Goal: Information Seeking & Learning: Check status

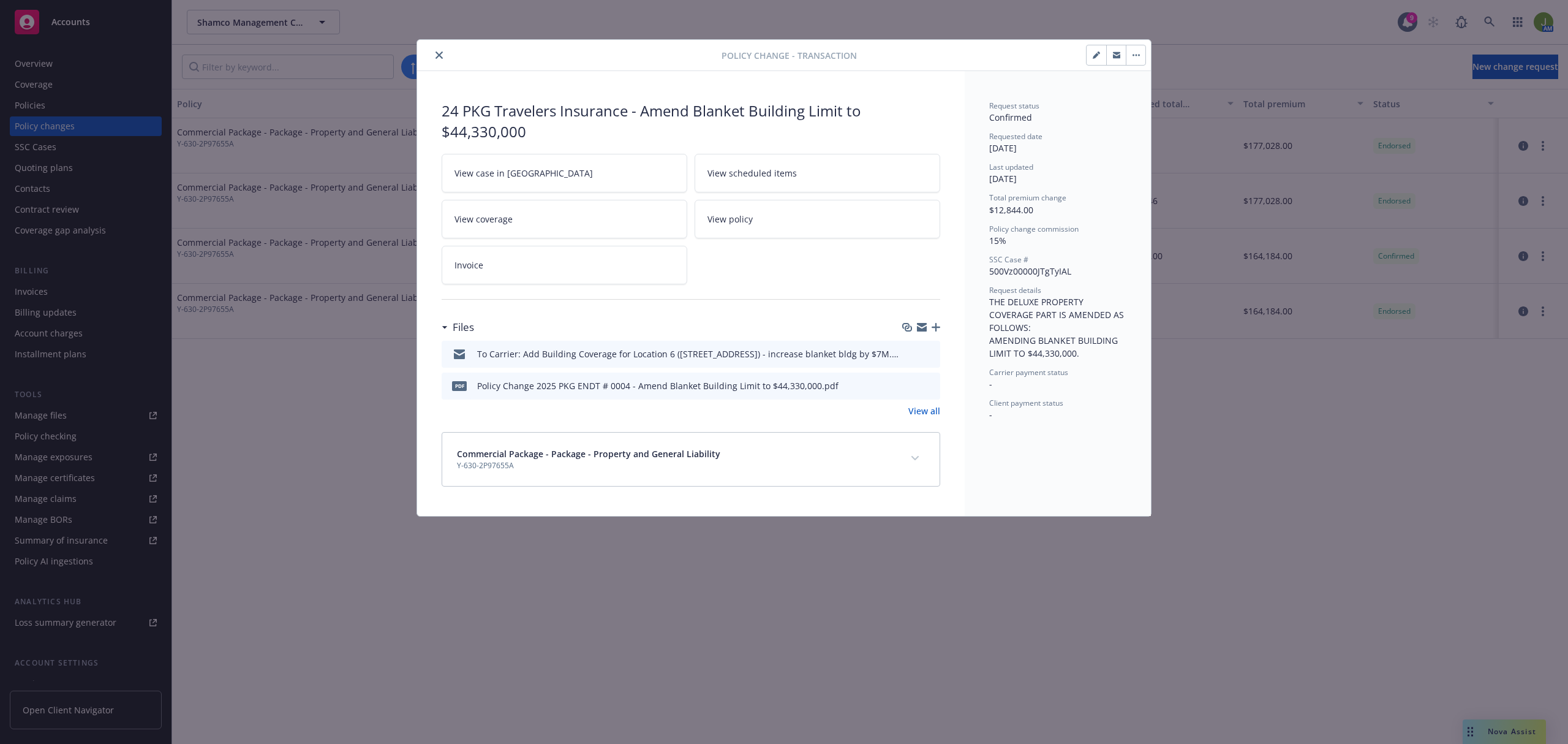
click at [427, 55] on div at bounding box center [572, 55] width 299 height 15
click at [440, 55] on icon "close" at bounding box center [439, 55] width 7 height 7
